Goal: Task Accomplishment & Management: Use online tool/utility

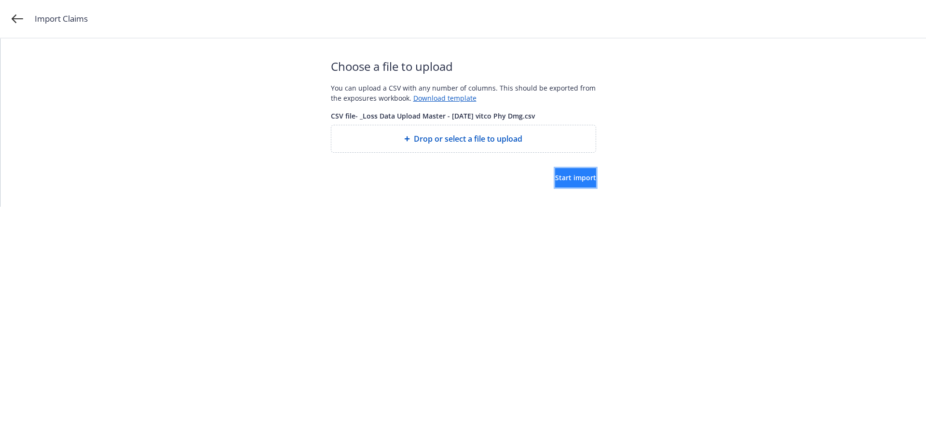
click at [556, 179] on span "Start import" at bounding box center [575, 177] width 41 height 9
drag, startPoint x: 716, startPoint y: 158, endPoint x: 668, endPoint y: 166, distance: 49.3
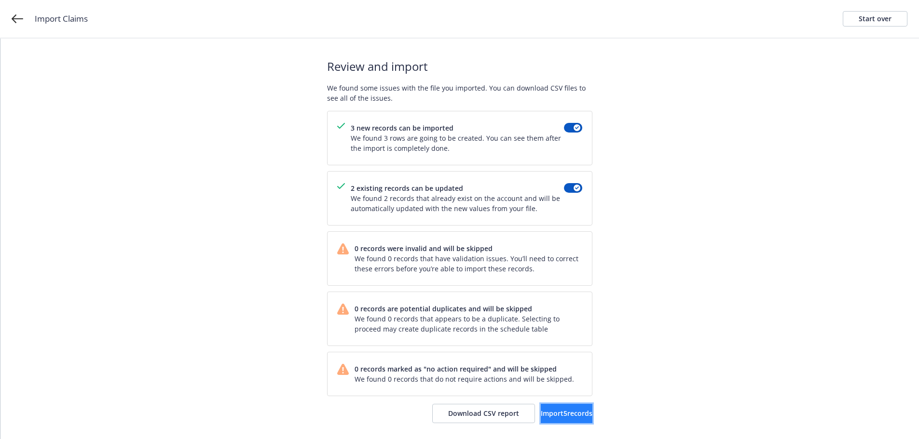
click at [560, 414] on span "Import 5 records" at bounding box center [567, 413] width 52 height 9
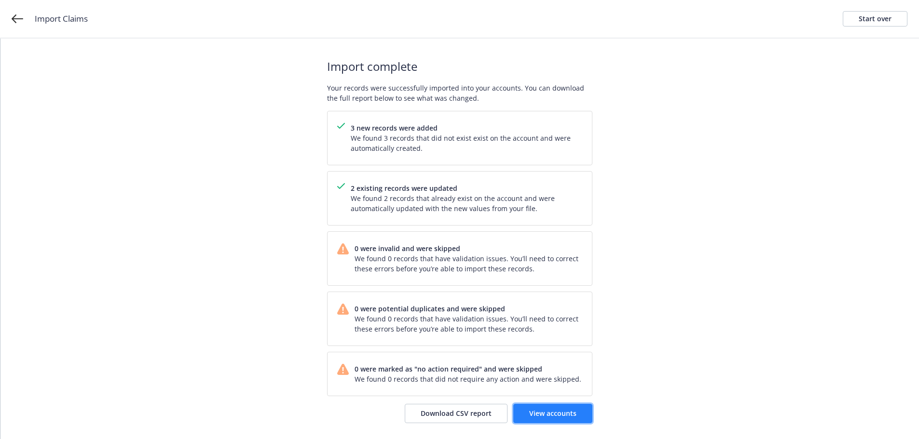
click at [541, 418] on span "View accounts" at bounding box center [552, 413] width 47 height 9
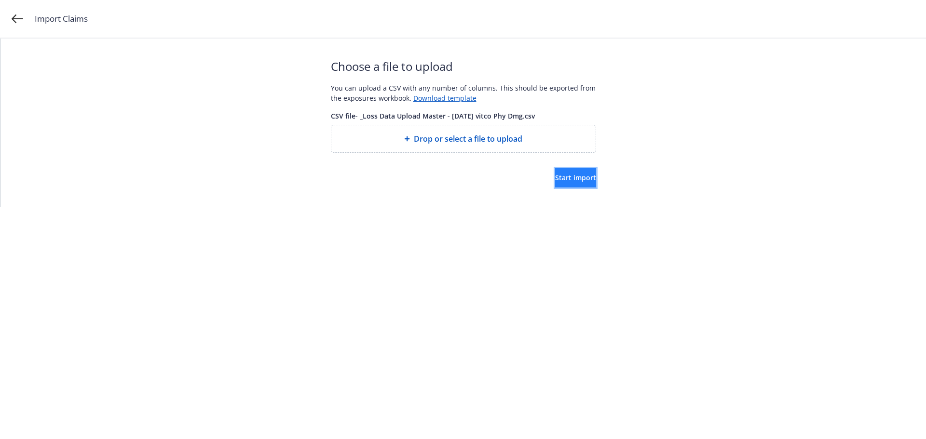
click at [555, 172] on button "Start import" at bounding box center [575, 177] width 41 height 19
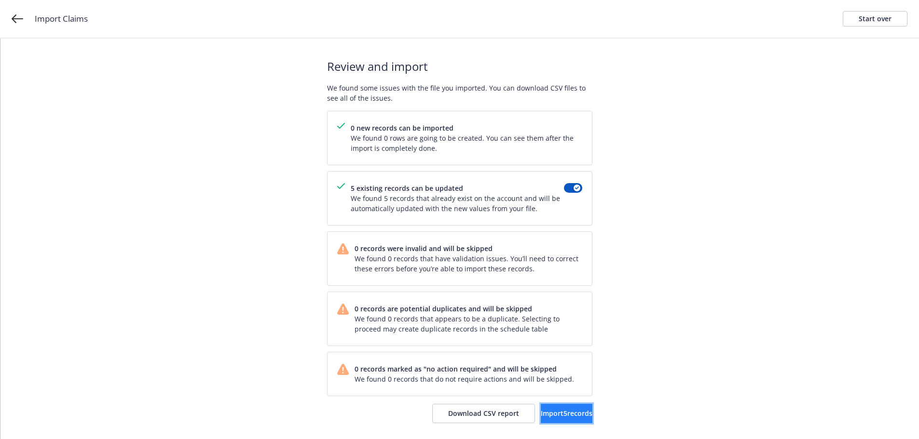
click at [547, 414] on span "Import 5 records" at bounding box center [567, 413] width 52 height 9
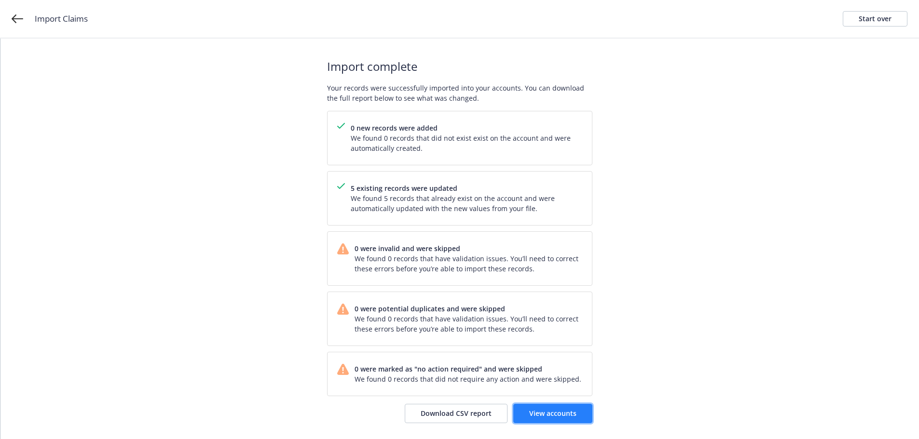
click at [566, 411] on span "View accounts" at bounding box center [552, 413] width 47 height 9
